Goal: Task Accomplishment & Management: Complete application form

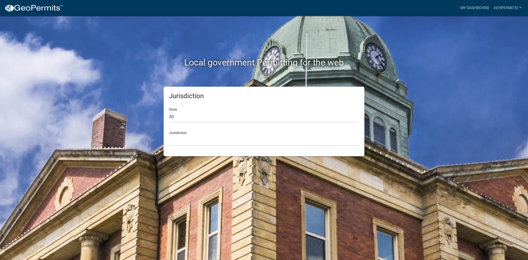
click at [194, 111] on div "State All [US_STATE] [US_STATE] [US_STATE] [US_STATE] [US_STATE] [US_STATE] [US…" at bounding box center [264, 112] width 190 height 19
click at [192, 116] on select "All [US_STATE] [US_STATE] [US_STATE] [US_STATE] [US_STATE] [US_STATE] [US_STATE…" at bounding box center [264, 116] width 190 height 11
select select "[US_STATE]"
click at [169, 111] on select "All [US_STATE] [US_STATE] [US_STATE] [US_STATE] [US_STATE] [US_STATE] [US_STATE…" at bounding box center [264, 116] width 190 height 11
click at [185, 141] on select "City of [GEOGRAPHIC_DATA], [US_STATE] City of [GEOGRAPHIC_DATA], [US_STATE] Cit…" at bounding box center [264, 140] width 190 height 11
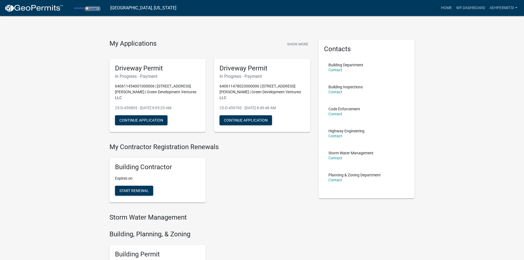
click at [53, 127] on div "My Applications Show More Driveway Permit In Progress - Payment 640611454001000…" at bounding box center [262, 230] width 524 height 461
click at [140, 115] on button "Continue Application" at bounding box center [141, 120] width 53 height 10
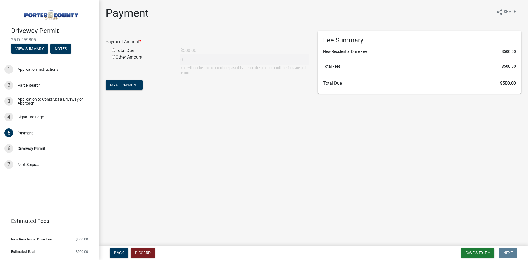
click at [317, 157] on main "Payment share Share Payment Amount * Total Due $500.00 Other Amount 0 You will …" at bounding box center [313, 121] width 429 height 243
click at [113, 50] on input "radio" at bounding box center [114, 50] width 4 height 4
radio input "true"
type input "500"
click at [128, 86] on span "Make Payment" at bounding box center [124, 85] width 28 height 4
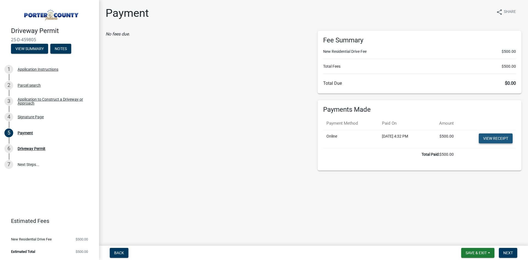
click at [492, 136] on link "View receipt" at bounding box center [496, 138] width 34 height 10
click at [52, 143] on link "6 Driveway Permit" at bounding box center [49, 149] width 99 height 16
click at [505, 254] on span "Next" at bounding box center [508, 253] width 10 height 4
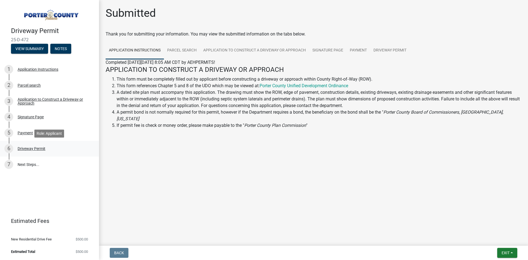
click at [46, 147] on div "6 Driveway Permit" at bounding box center [47, 148] width 86 height 9
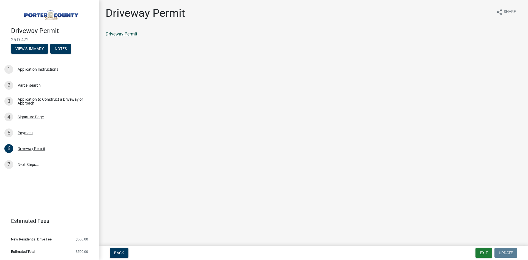
click at [122, 31] on link "Driveway Permit" at bounding box center [122, 33] width 32 height 5
click at [483, 257] on button "Exit" at bounding box center [484, 253] width 17 height 10
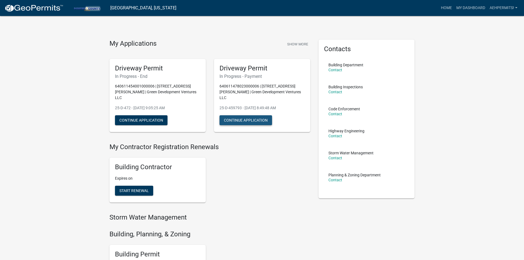
click at [244, 115] on button "Continue Application" at bounding box center [246, 120] width 53 height 10
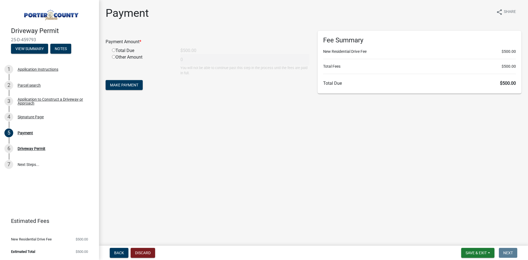
click at [114, 50] on input "radio" at bounding box center [114, 50] width 4 height 4
radio input "true"
type input "500"
click at [124, 86] on span "Make Payment" at bounding box center [124, 85] width 28 height 4
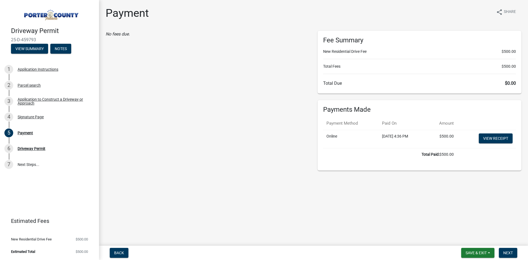
click at [232, 164] on div "No fees due." at bounding box center [208, 101] width 212 height 140
click at [496, 138] on link "View receipt" at bounding box center [496, 138] width 34 height 10
click at [35, 145] on div "6 Driveway Permit" at bounding box center [47, 148] width 86 height 9
click at [509, 251] on span "Next" at bounding box center [508, 253] width 10 height 4
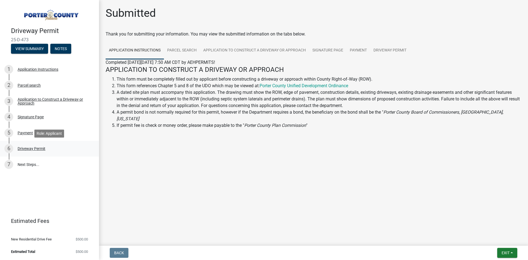
click at [42, 150] on div "Driveway Permit" at bounding box center [32, 149] width 28 height 4
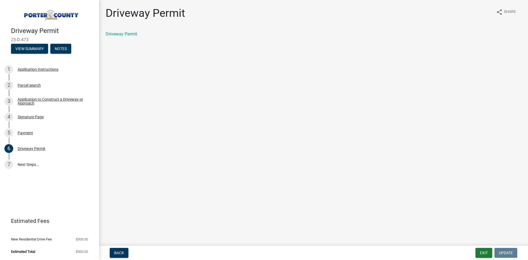
click at [120, 37] on div "Driveway Permit" at bounding box center [314, 34] width 416 height 7
click at [119, 35] on link "Driveway Permit" at bounding box center [122, 33] width 32 height 5
